Goal: Find specific page/section: Find specific page/section

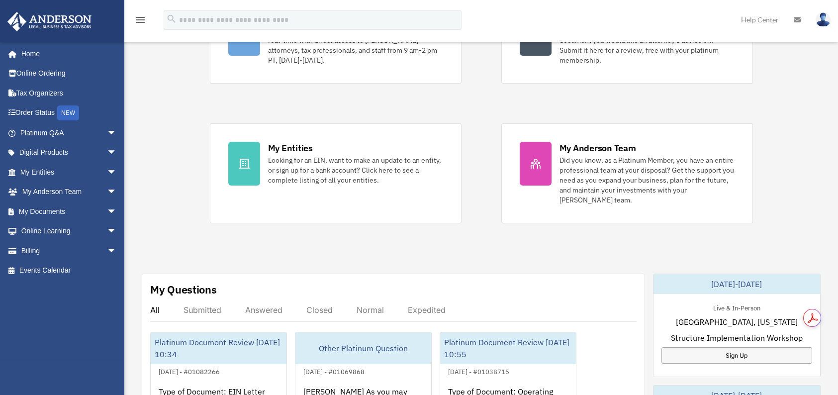
scroll to position [5, 0]
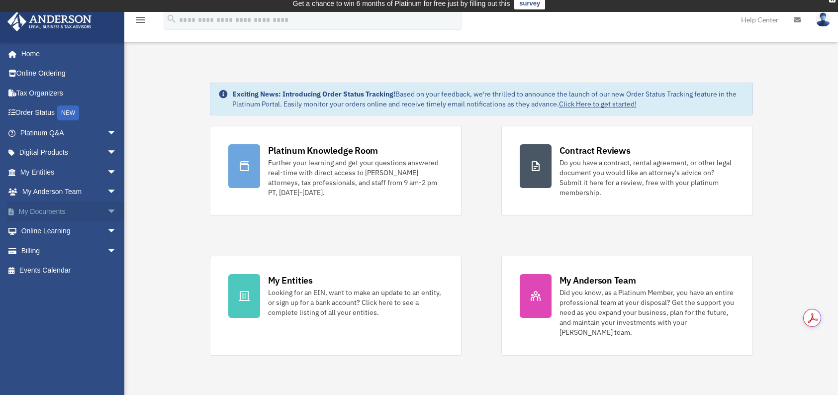
click at [107, 210] on span "arrow_drop_down" at bounding box center [117, 211] width 20 height 20
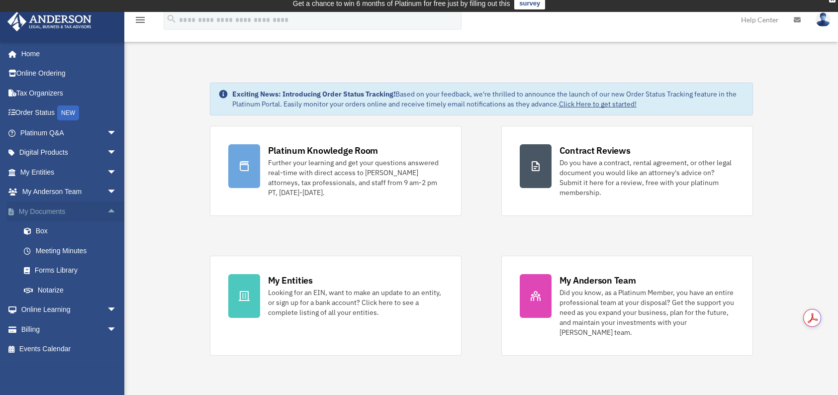
click at [107, 210] on span "arrow_drop_up" at bounding box center [117, 211] width 20 height 20
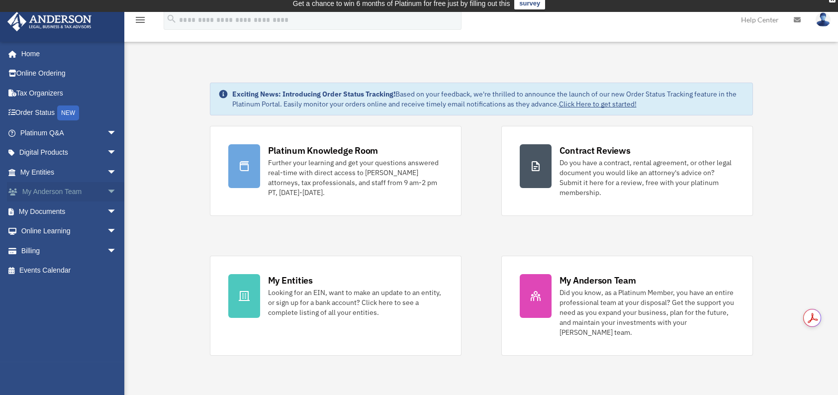
click at [107, 192] on span "arrow_drop_down" at bounding box center [117, 192] width 20 height 20
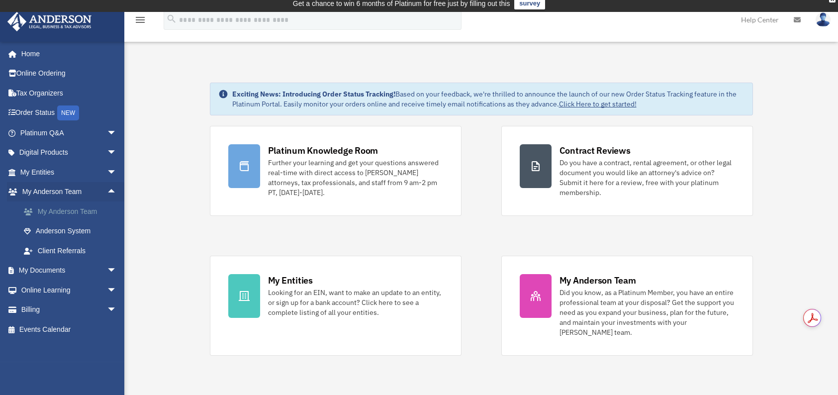
click at [46, 210] on link "My Anderson Team" at bounding box center [73, 211] width 118 height 20
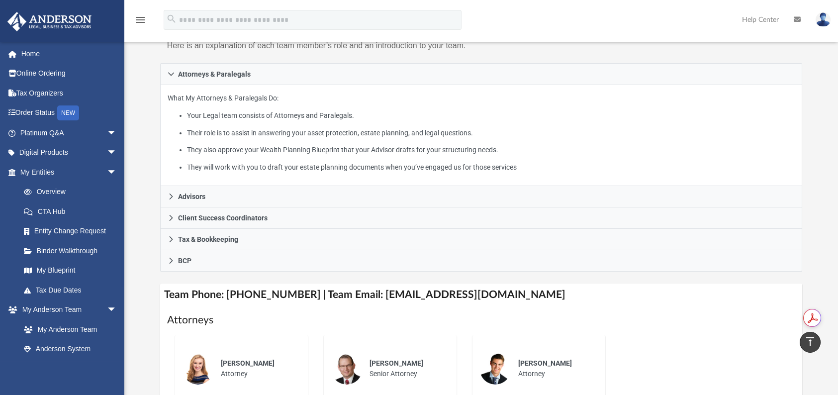
scroll to position [109, 0]
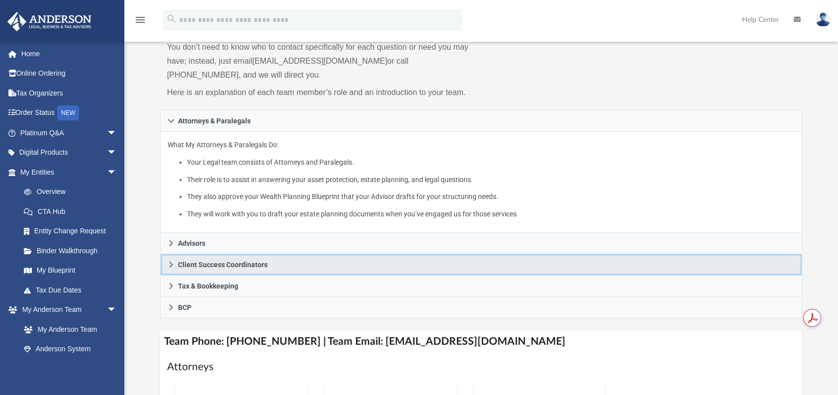
click at [256, 262] on span "Client Success Coordinators" at bounding box center [223, 264] width 90 height 7
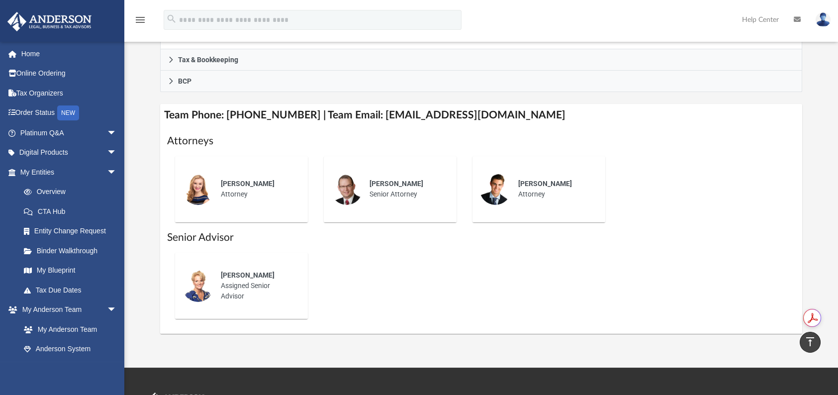
scroll to position [234, 0]
